Goal: Find specific page/section: Find specific page/section

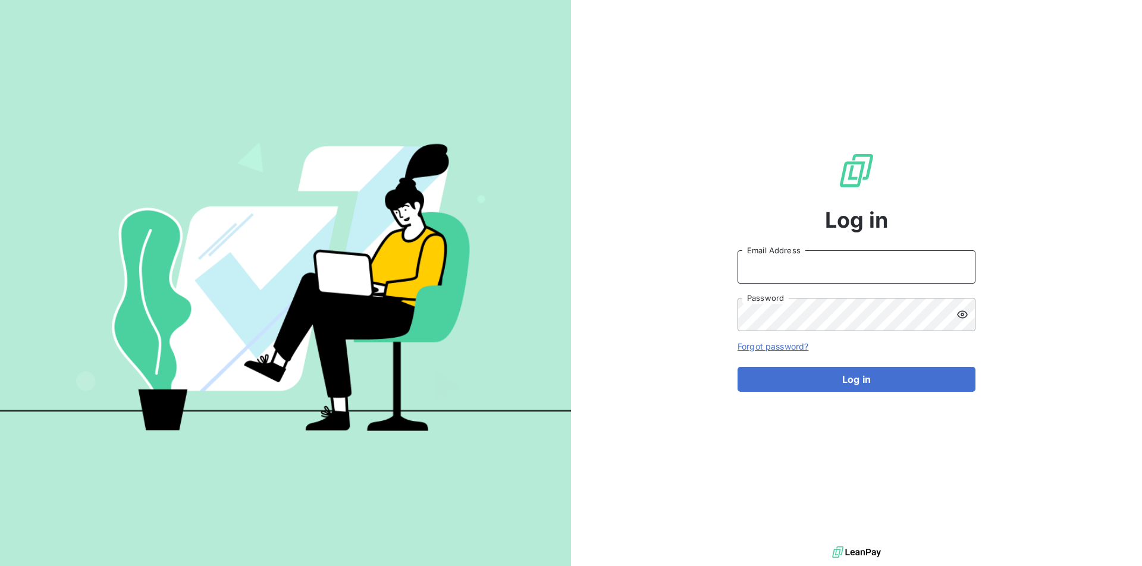
click at [798, 265] on input "Email Address" at bounding box center [856, 266] width 238 height 33
type input "abhishek.chautala@brut.media"
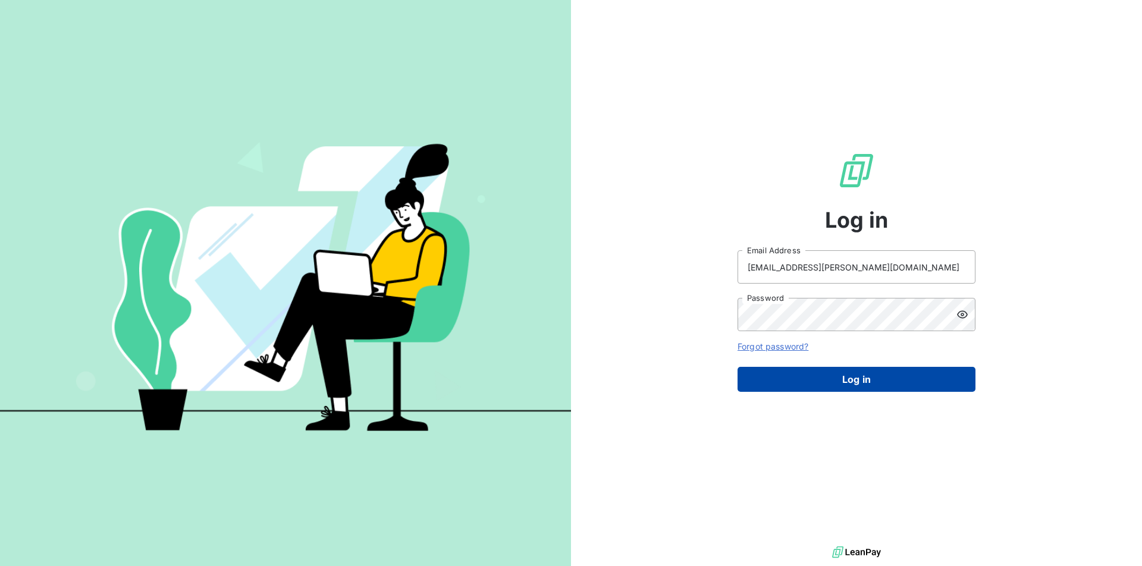
click at [827, 382] on button "Log in" at bounding box center [856, 379] width 238 height 25
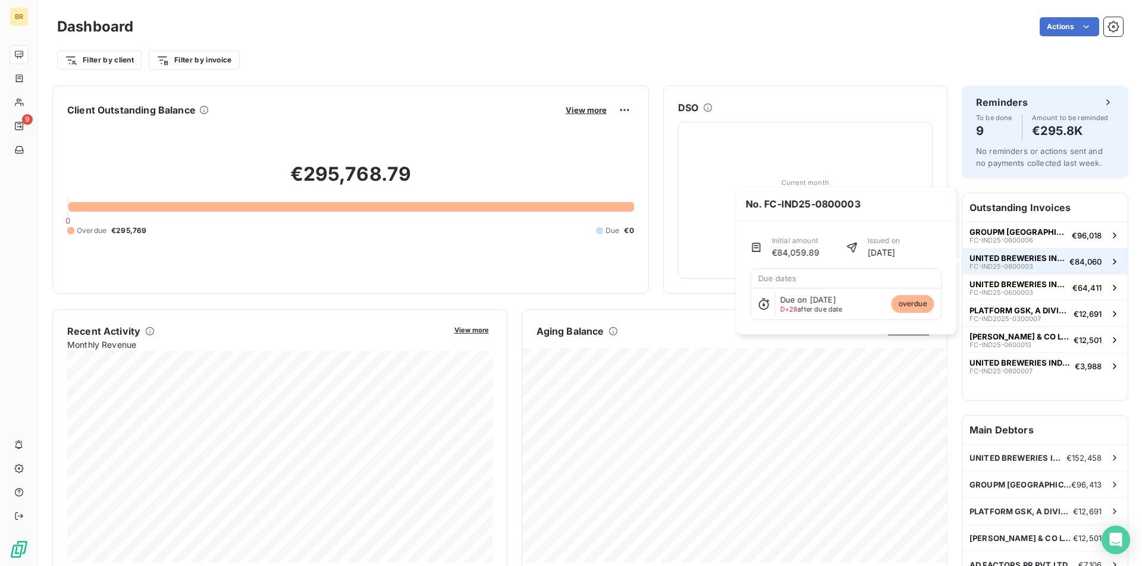
click at [1015, 266] on span "FC-IND25-0800003" at bounding box center [1001, 266] width 64 height 7
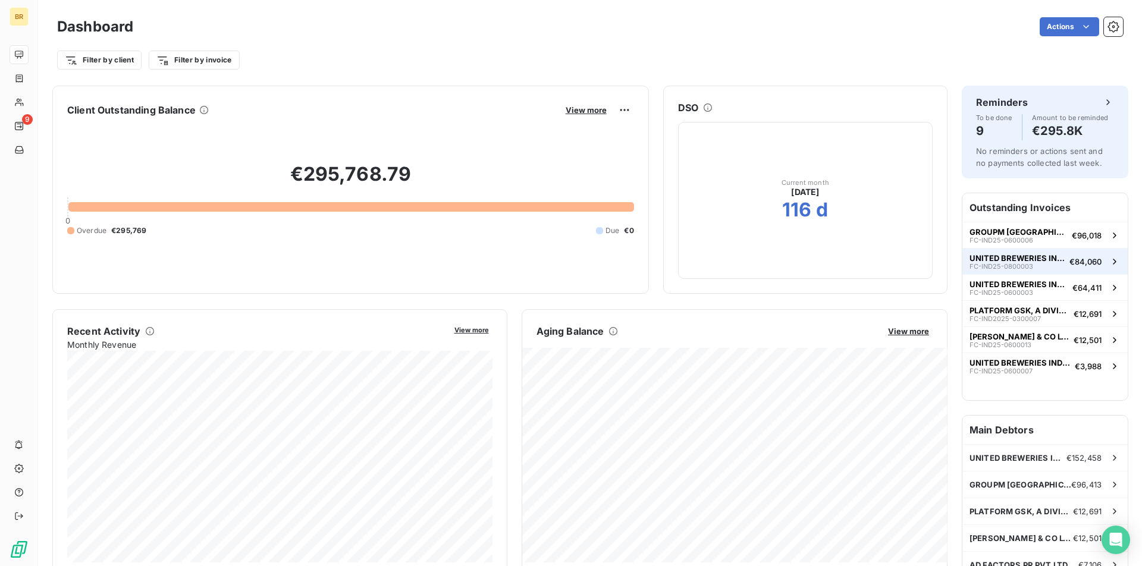
click at [1015, 266] on span "FC-IND25-0800003" at bounding box center [1001, 266] width 64 height 7
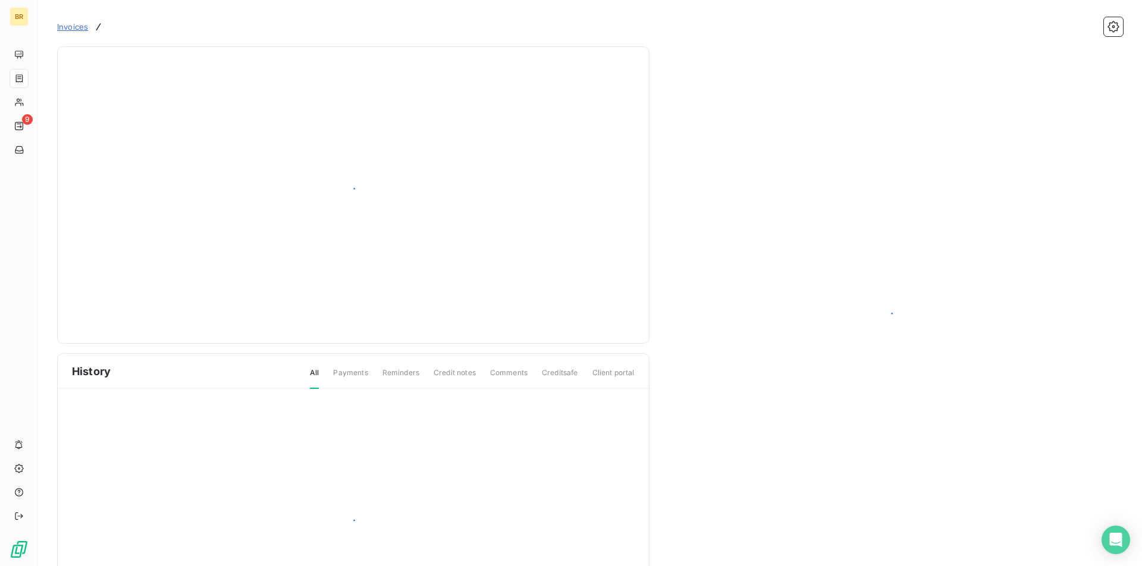
click at [1014, 288] on div at bounding box center [890, 320] width 445 height 519
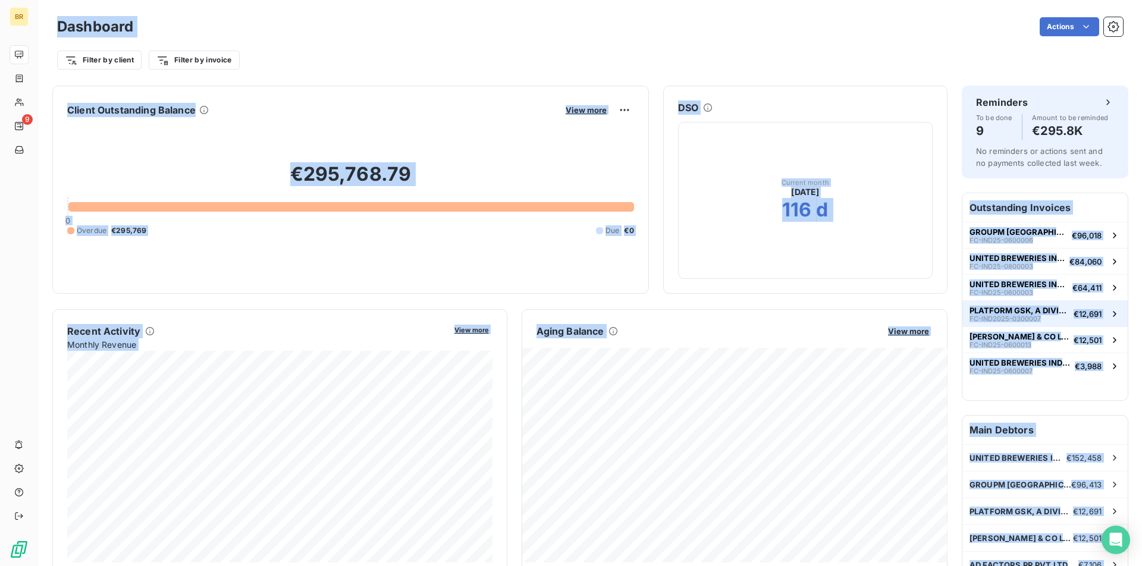
click at [1040, 311] on span "PLATFORM GSK, A DIVISION OF TLGINDI" at bounding box center [1018, 311] width 99 height 10
click at [935, 206] on div "DSO Current month sept. 2025 116 d" at bounding box center [805, 190] width 283 height 178
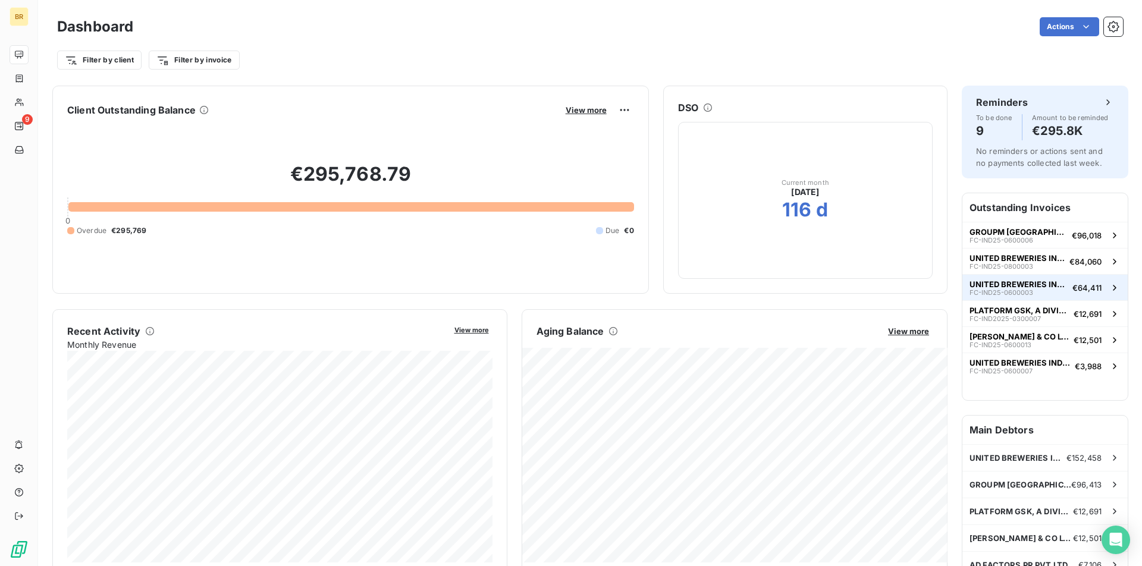
click at [1024, 281] on span "UNITED BREWERIES INDIA" at bounding box center [1018, 285] width 98 height 10
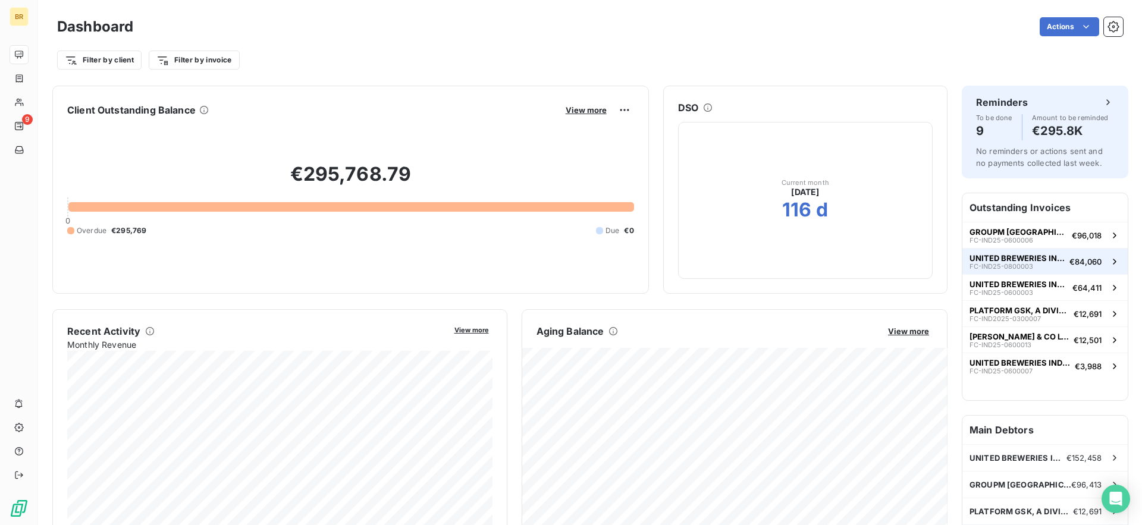
click at [1083, 260] on span "€84,060" at bounding box center [1085, 262] width 32 height 10
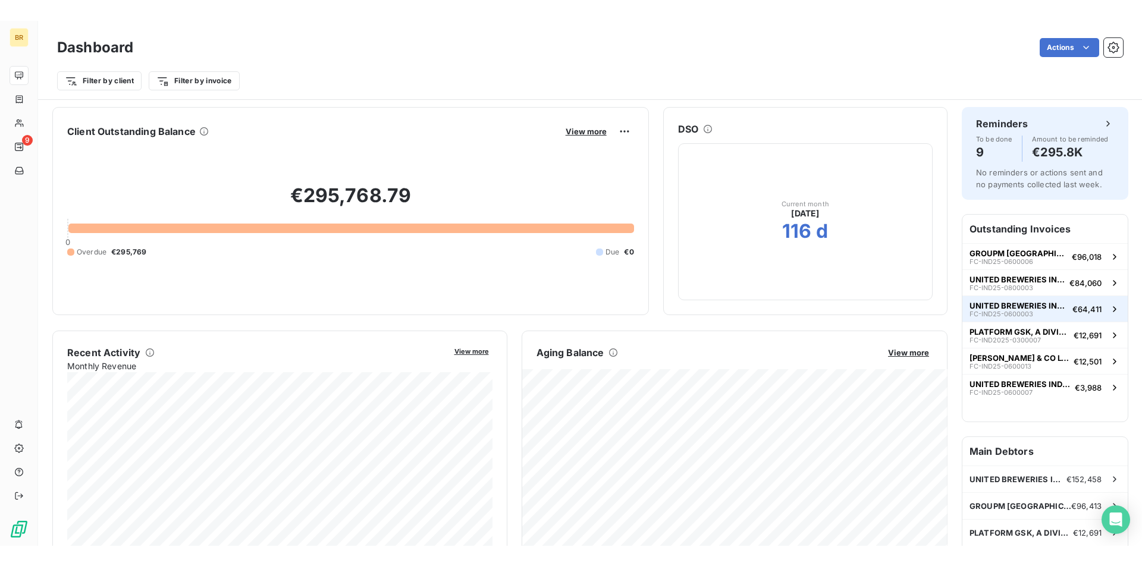
scroll to position [7, 0]
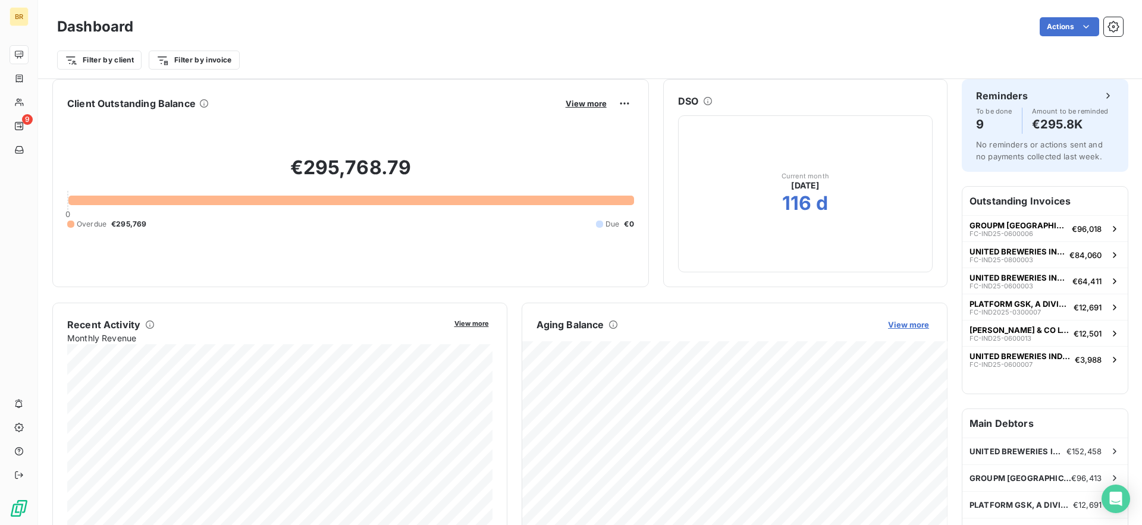
click at [917, 323] on span "View more" at bounding box center [908, 325] width 41 height 10
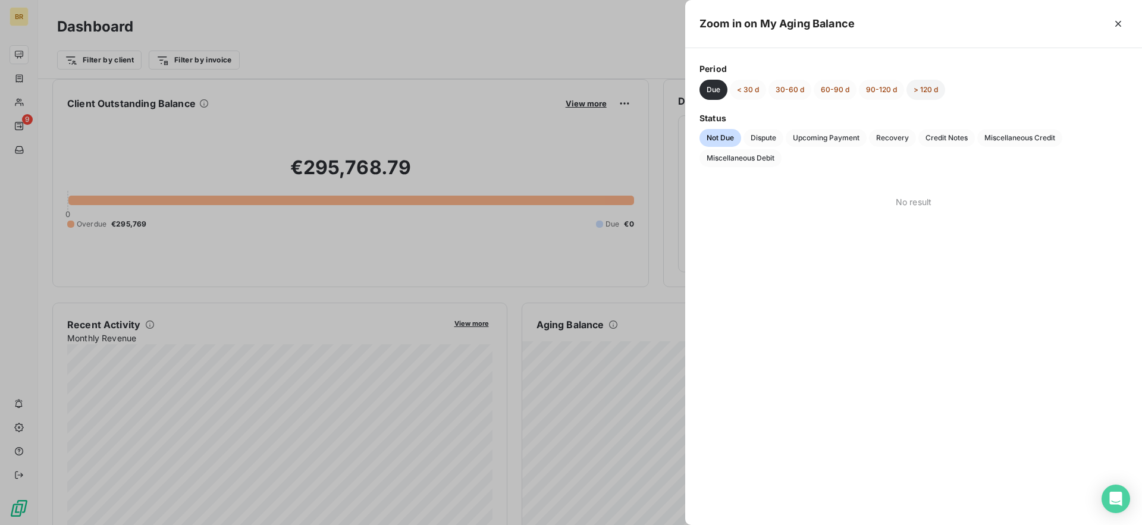
click at [916, 89] on button "> 120 d" at bounding box center [925, 90] width 39 height 20
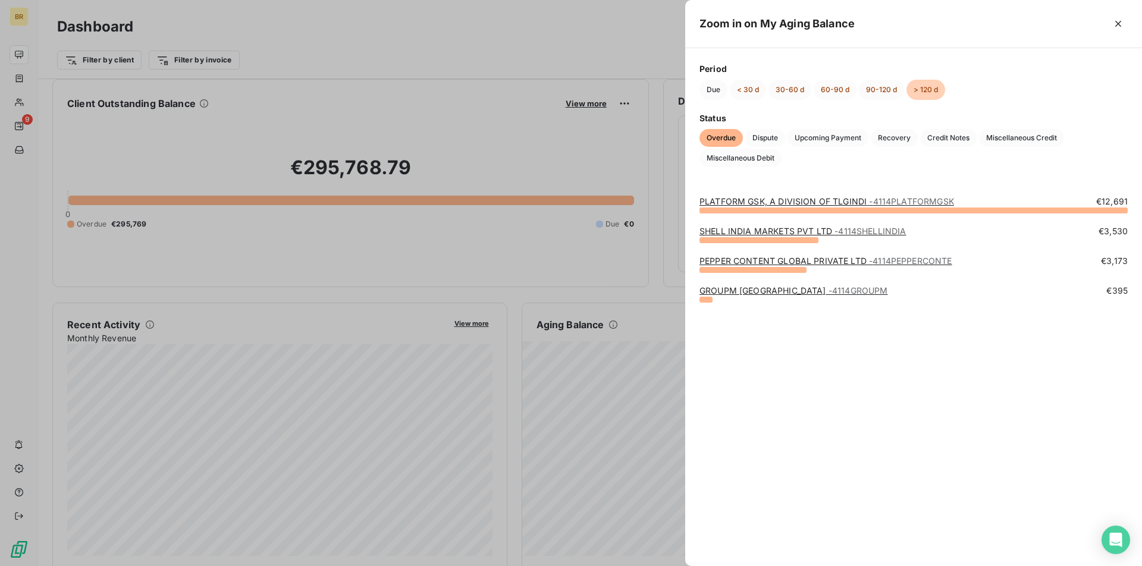
click at [158, 54] on div at bounding box center [571, 283] width 1142 height 566
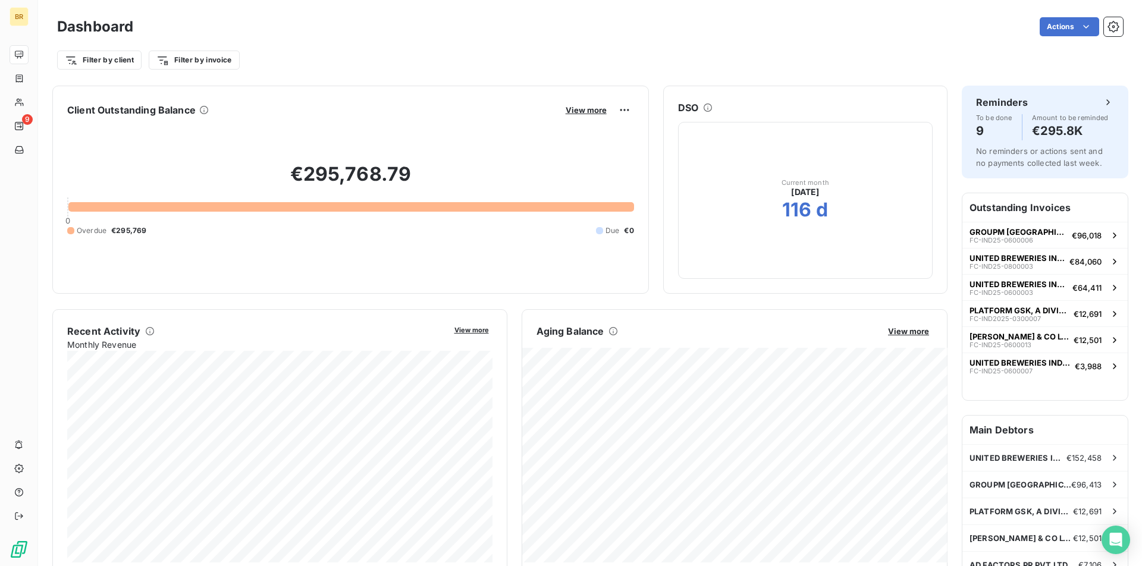
click at [131, 70] on div "Filter by client Filter by invoice" at bounding box center [590, 60] width 1066 height 23
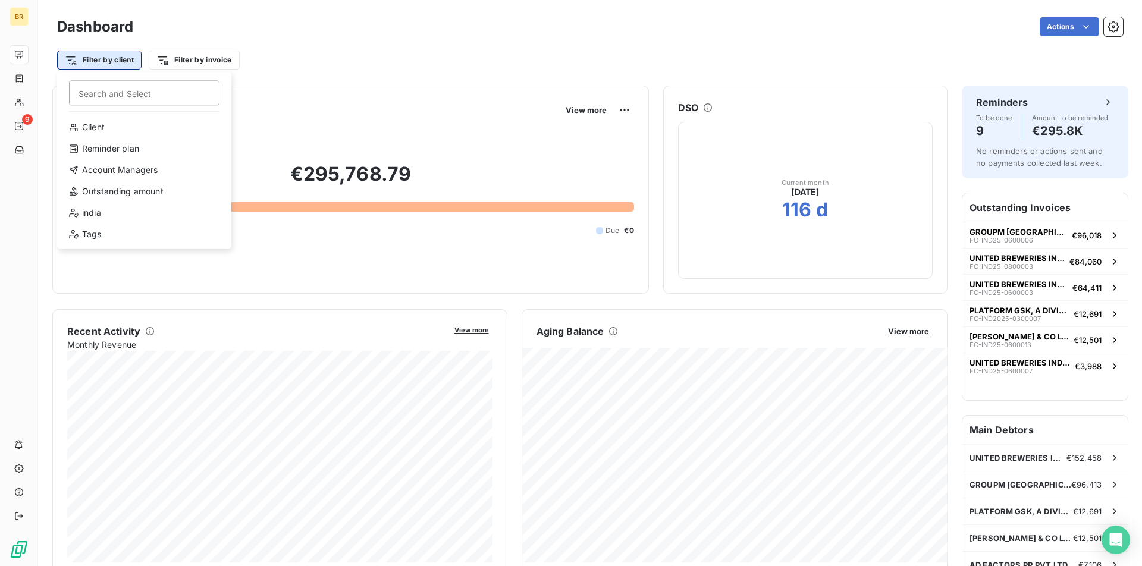
click at [121, 64] on html "BR 9 Dashboard Actions Filter by client Search and Select Client Reminder plan …" at bounding box center [571, 283] width 1142 height 566
click at [206, 60] on html "BR 9 Dashboard Actions Filter by client Search and Select Client Reminder plan …" at bounding box center [571, 283] width 1142 height 566
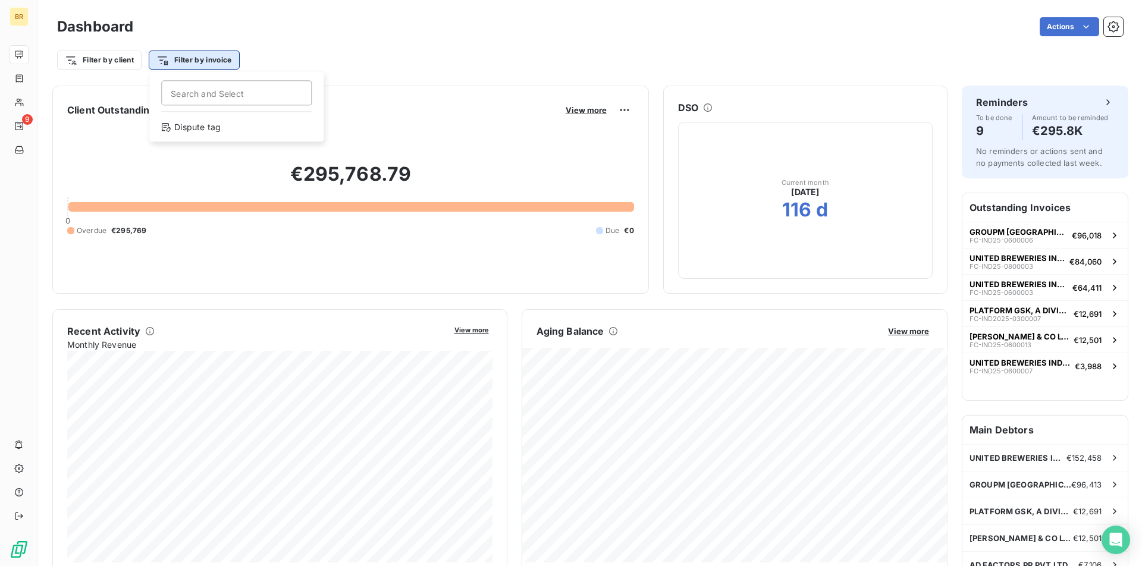
click at [206, 60] on html "BR 9 Dashboard Actions Filter by client Filter by invoice Search and Select Dis…" at bounding box center [571, 283] width 1142 height 566
click at [206, 93] on input "Search and Select" at bounding box center [236, 92] width 150 height 25
click at [273, 64] on html "BR 9 Dashboard Actions Filter by client Filter by invoice Client Outstanding Ba…" at bounding box center [571, 283] width 1142 height 566
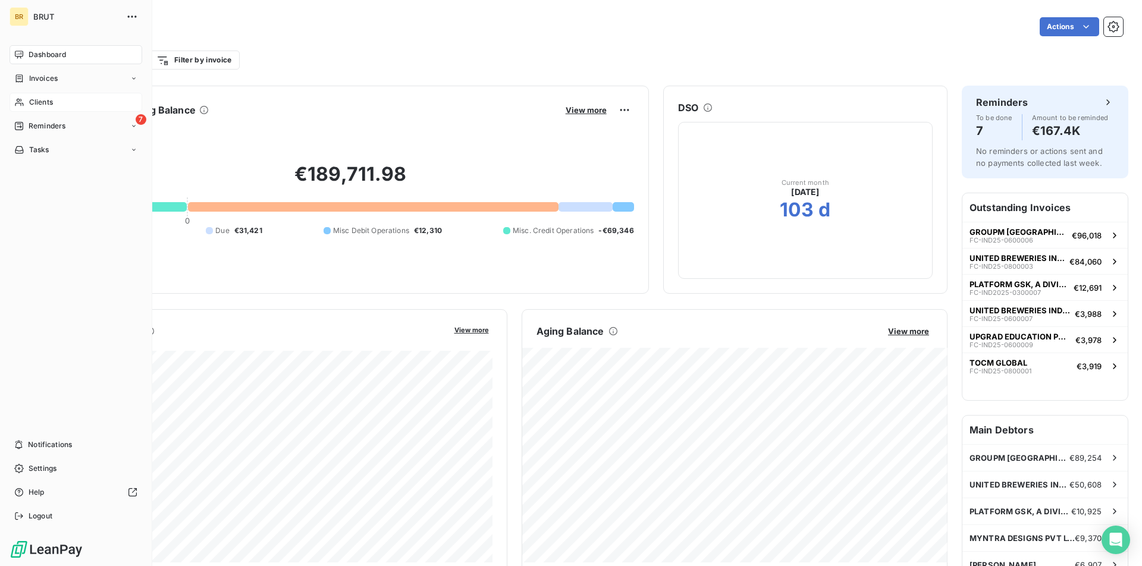
click at [51, 102] on span "Clients" at bounding box center [41, 102] width 24 height 11
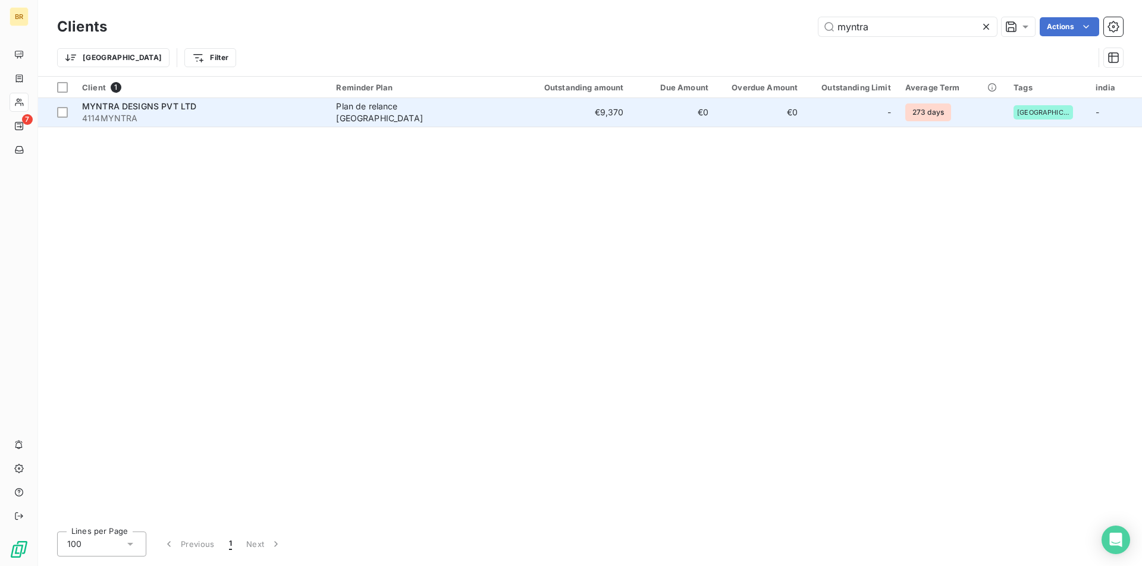
type input "myntra"
click at [459, 117] on span "Plan de relance India" at bounding box center [419, 113] width 167 height 24
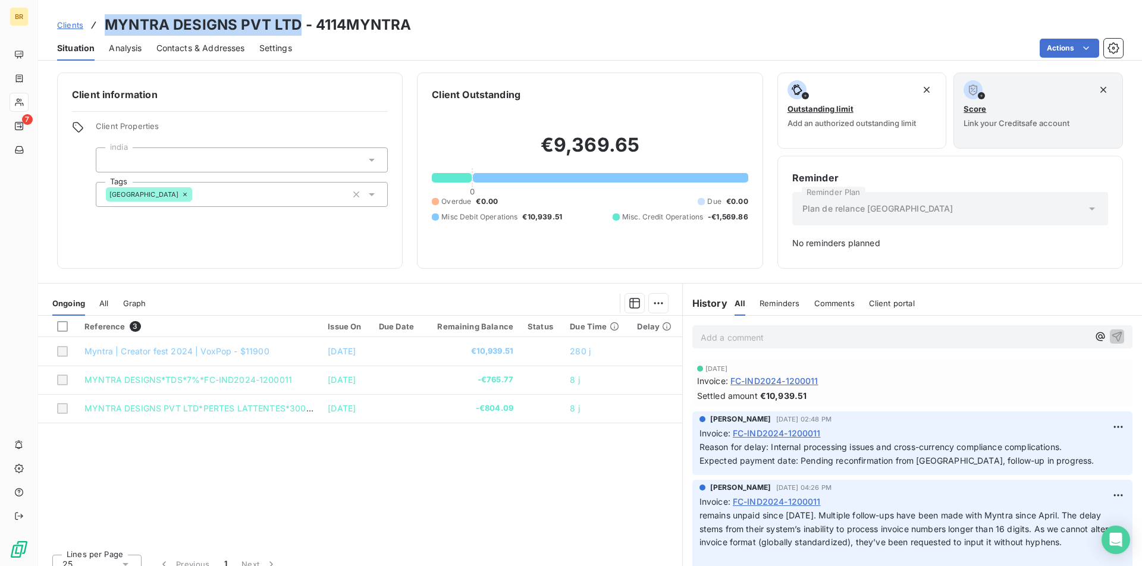
drag, startPoint x: 105, startPoint y: 25, endPoint x: 299, endPoint y: 26, distance: 193.3
click at [299, 26] on h3 "MYNTRA DESIGNS PVT LTD - 4114MYNTRA" at bounding box center [258, 24] width 306 height 21
drag, startPoint x: 523, startPoint y: 221, endPoint x: 596, endPoint y: 221, distance: 73.2
click at [596, 221] on div "Overdue €0.00 Due €0.00 Misc Debit Operations €10,939.51 Misc. Credit Operation…" at bounding box center [590, 209] width 316 height 26
click at [452, 224] on div "€9,369.65 0 Overdue €0.00 Due €0.00 Misc Debit Operations €10,939.51 Misc. Cred…" at bounding box center [590, 178] width 316 height 152
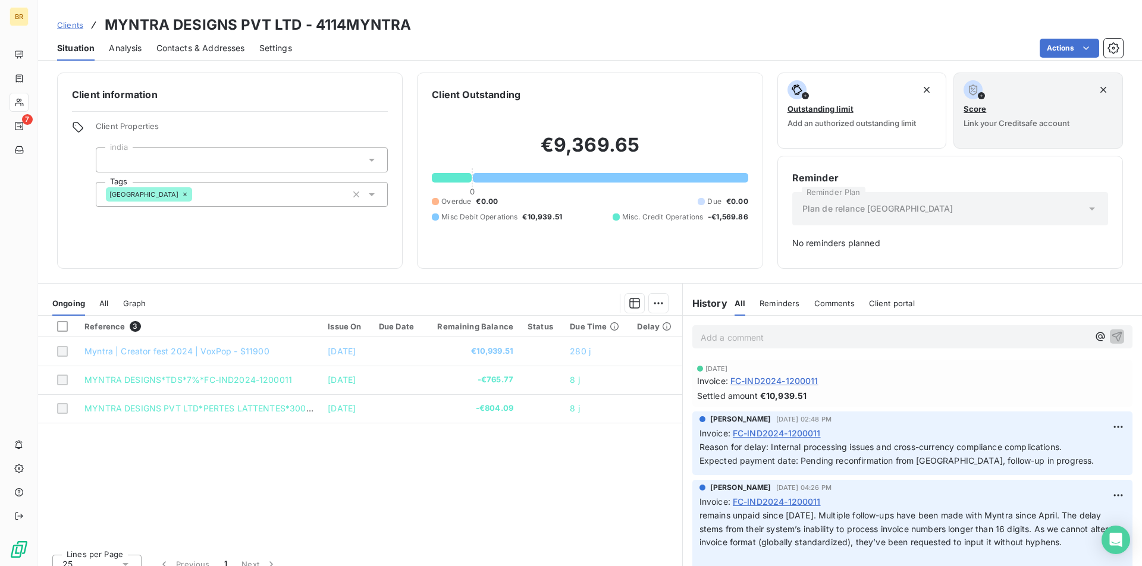
click at [472, 222] on span "Misc Debit Operations" at bounding box center [479, 217] width 76 height 11
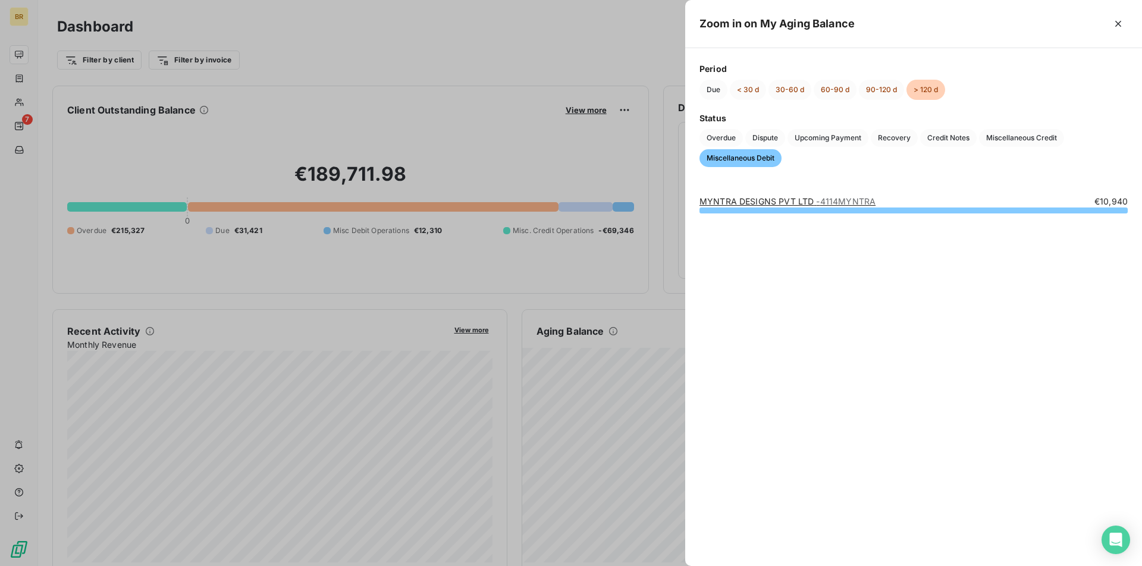
click at [222, 39] on div at bounding box center [571, 283] width 1142 height 566
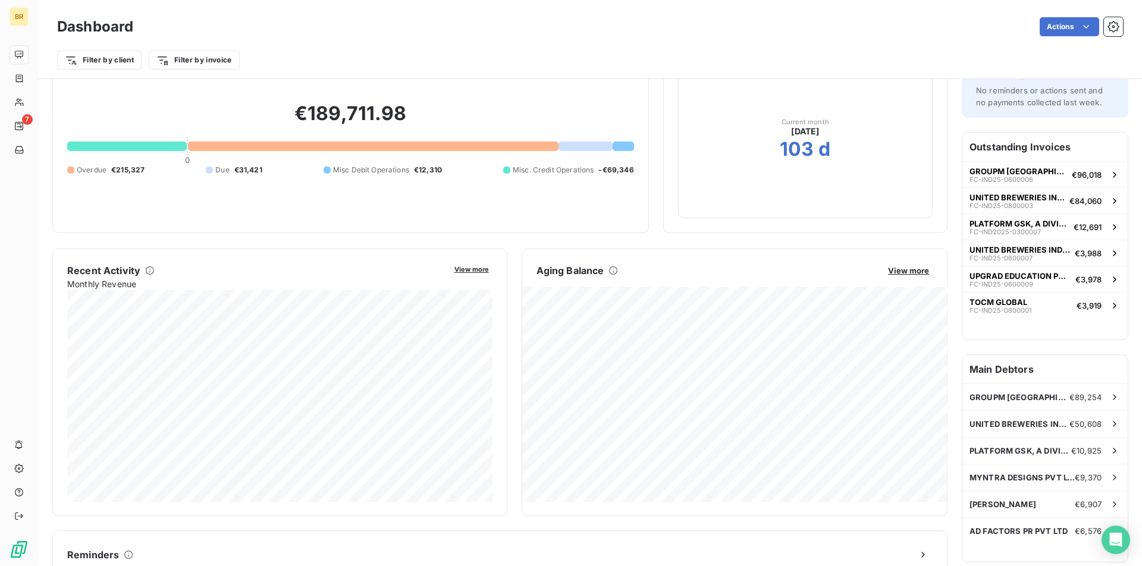
scroll to position [71, 0]
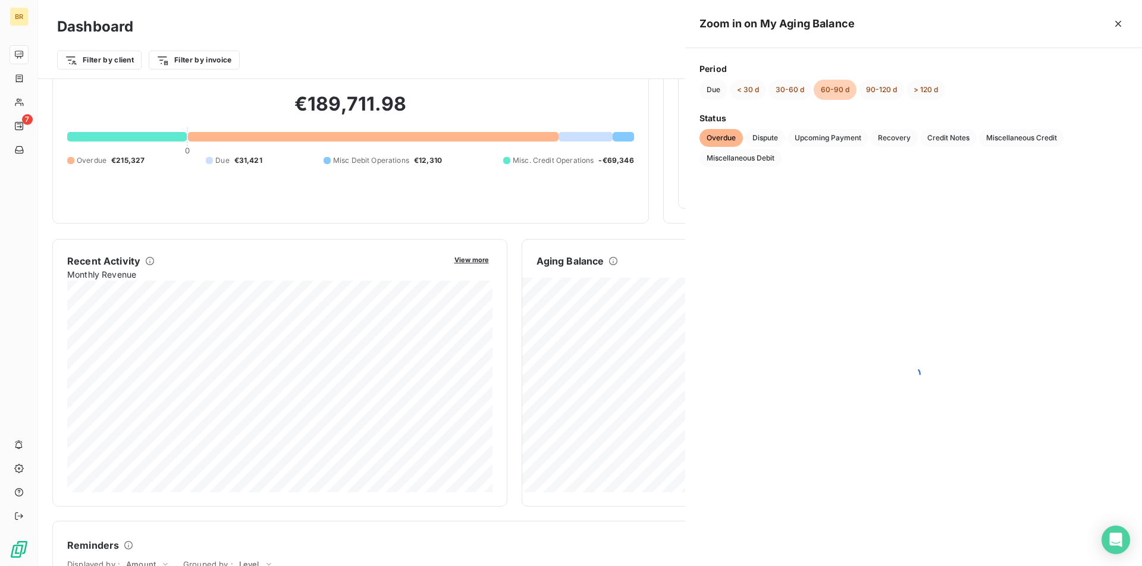
click at [758, 346] on div at bounding box center [913, 373] width 457 height 385
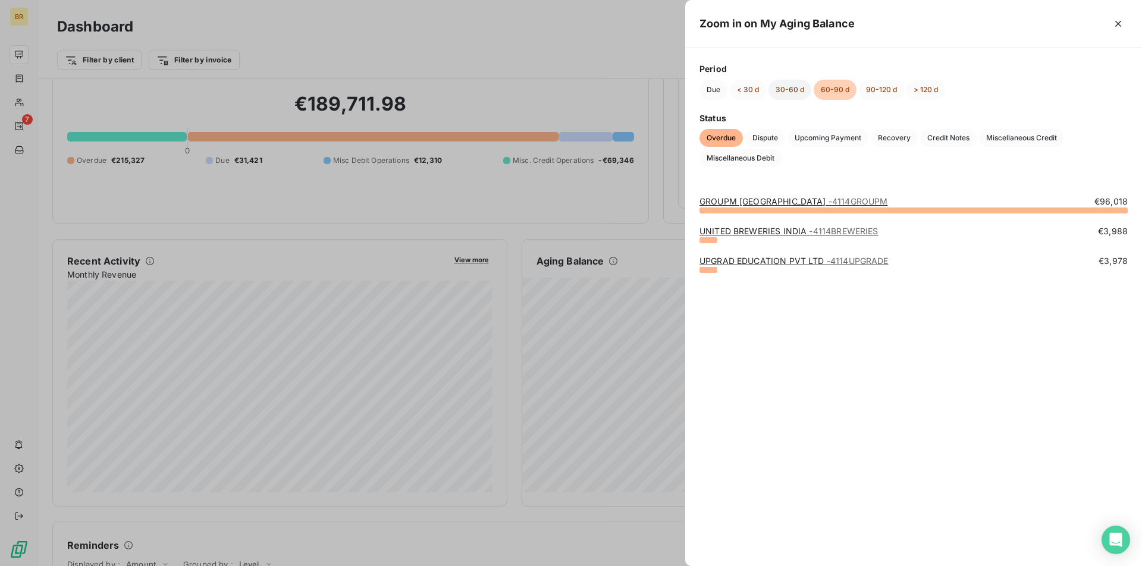
click at [790, 87] on button "30-60 d" at bounding box center [789, 90] width 43 height 20
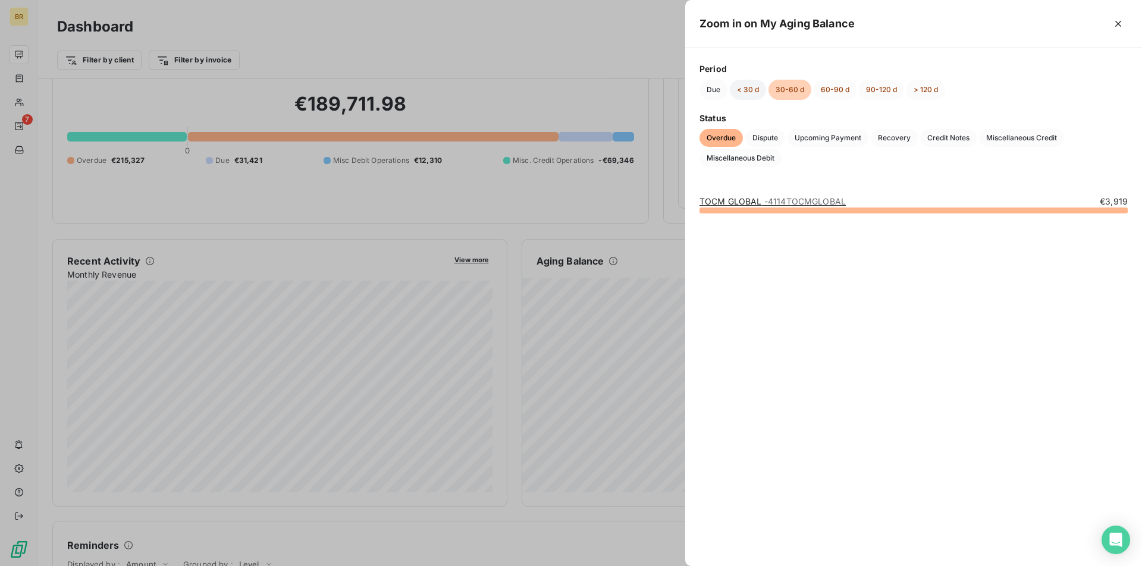
click at [751, 93] on button "< 30 d" at bounding box center [748, 90] width 36 height 20
click at [833, 84] on button "60-90 d" at bounding box center [835, 90] width 43 height 20
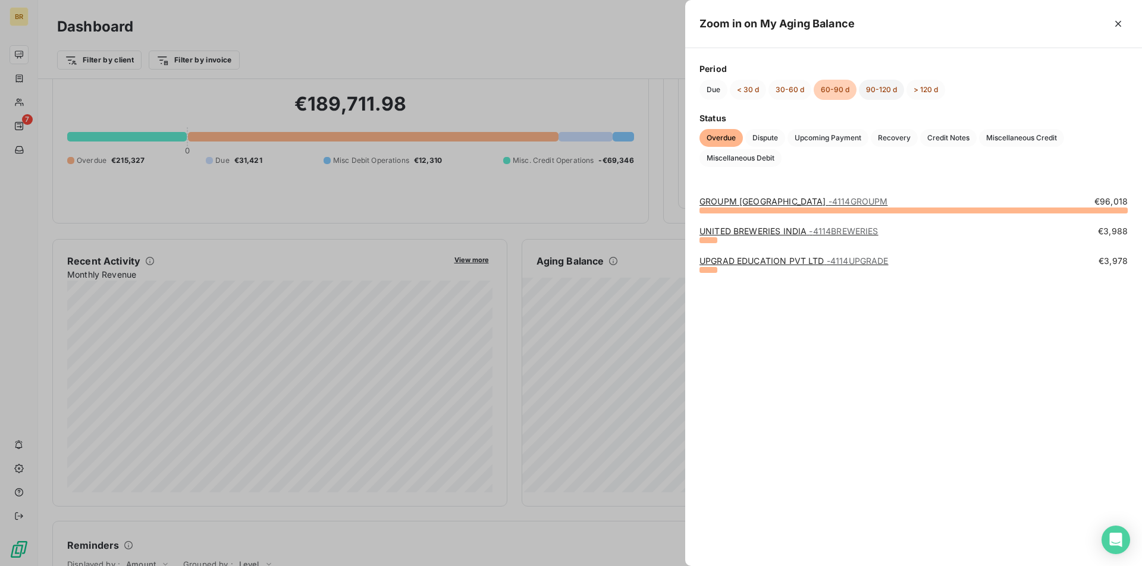
click at [889, 94] on button "90-120 d" at bounding box center [881, 90] width 45 height 20
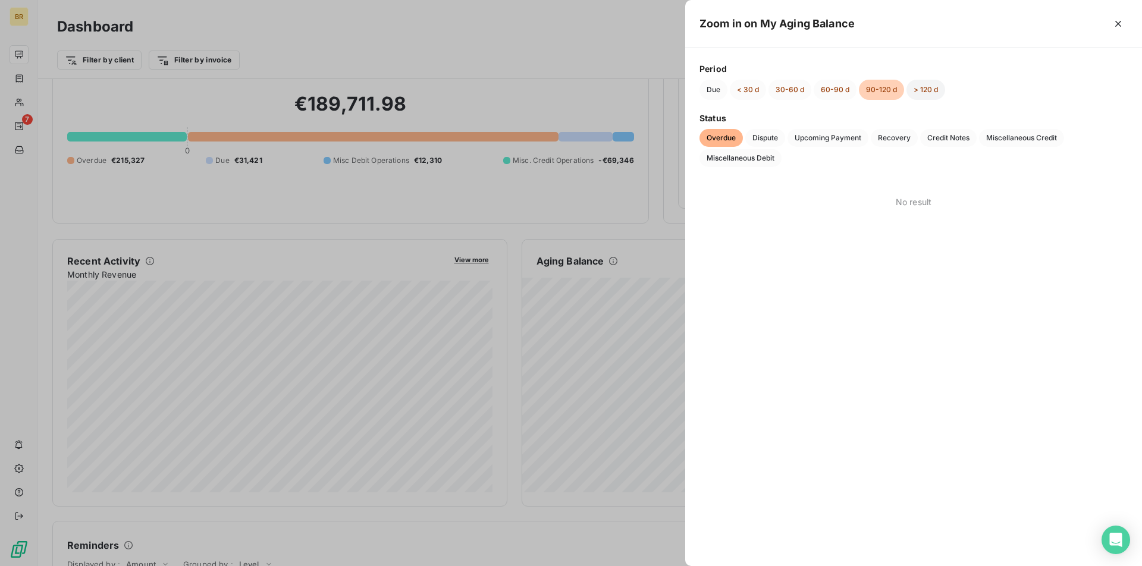
click at [918, 86] on button "> 120 d" at bounding box center [925, 90] width 39 height 20
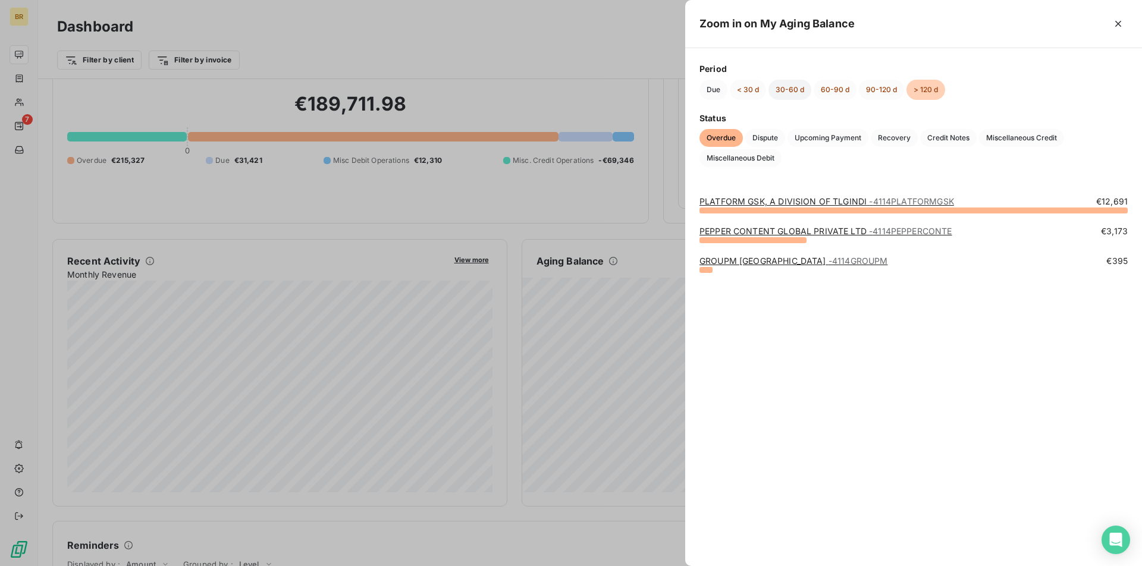
click at [789, 96] on button "30-60 d" at bounding box center [789, 90] width 43 height 20
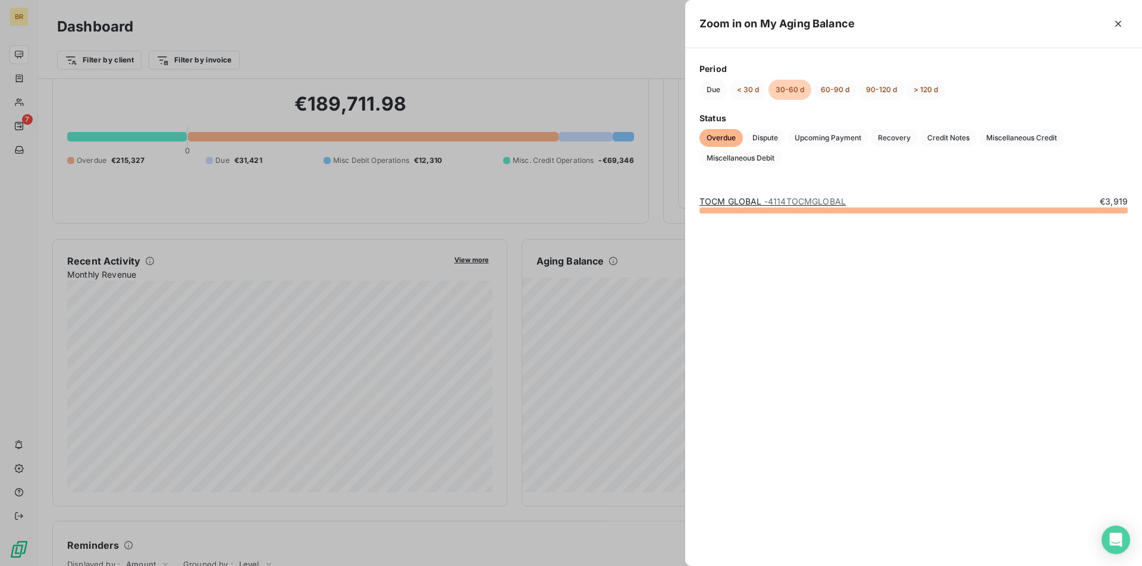
click at [764, 83] on div "Due < 30 d 30-60 d 60-90 d 90-120 d > 120 d" at bounding box center [913, 90] width 428 height 20
click at [758, 89] on button "< 30 d" at bounding box center [748, 90] width 36 height 20
